Goal: Task Accomplishment & Management: Complete application form

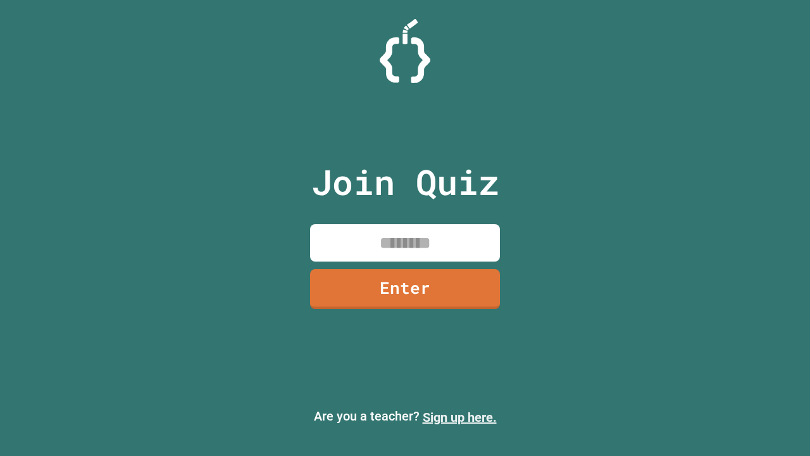
click at [460, 417] on link "Sign up here." at bounding box center [460, 417] width 74 height 15
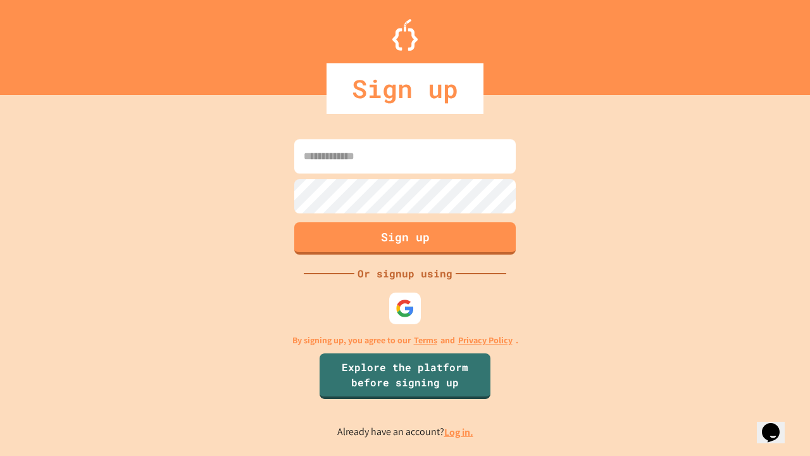
click at [460, 432] on link "Log in." at bounding box center [458, 431] width 29 height 13
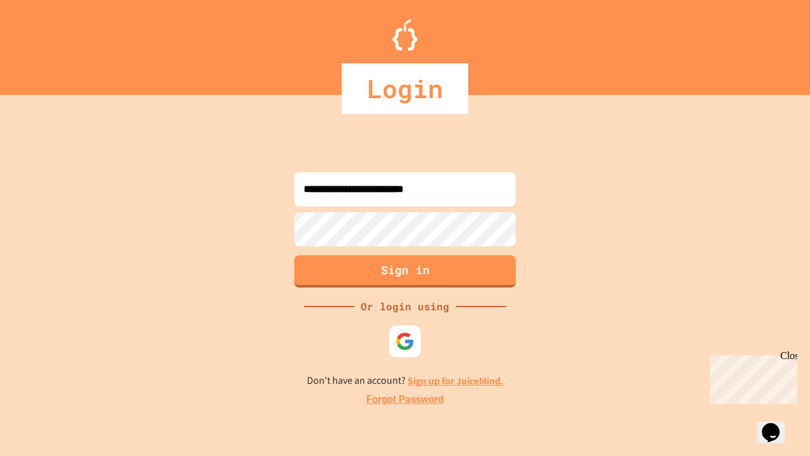
type input "**********"
